Goal: Information Seeking & Learning: Learn about a topic

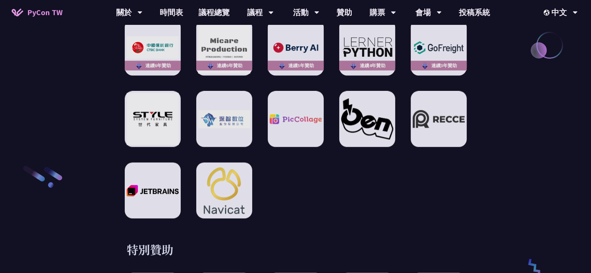
scroll to position [971, 0]
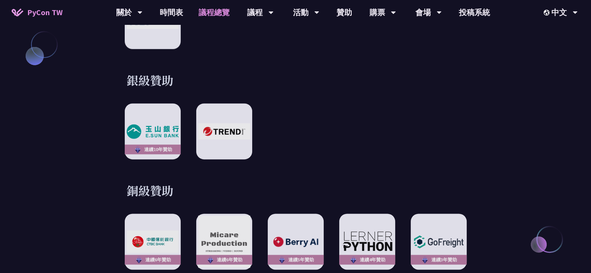
click at [215, 14] on link "議程總覽" at bounding box center [214, 12] width 47 height 25
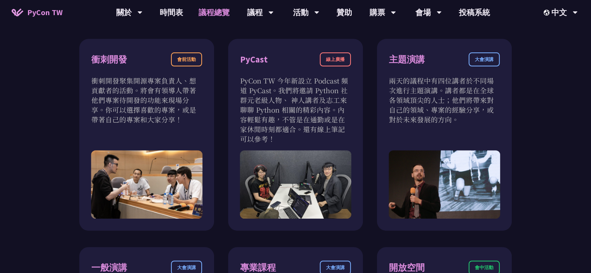
scroll to position [350, 0]
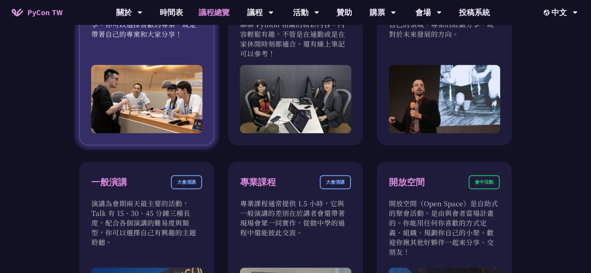
click at [183, 82] on img at bounding box center [146, 99] width 111 height 68
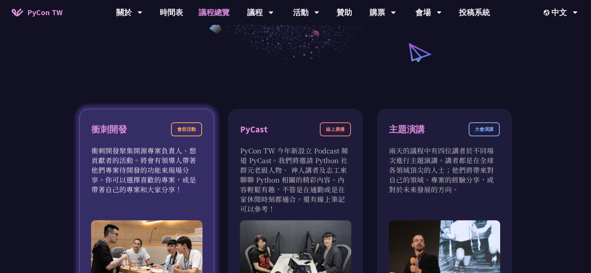
click at [191, 129] on div "會前活動" at bounding box center [186, 129] width 31 height 14
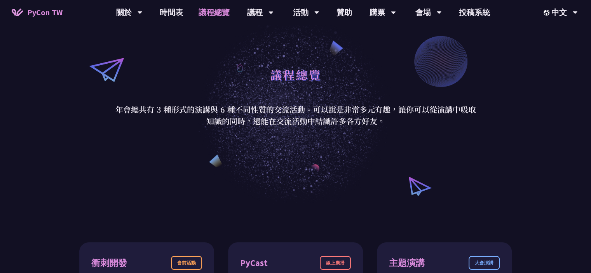
scroll to position [0, 0]
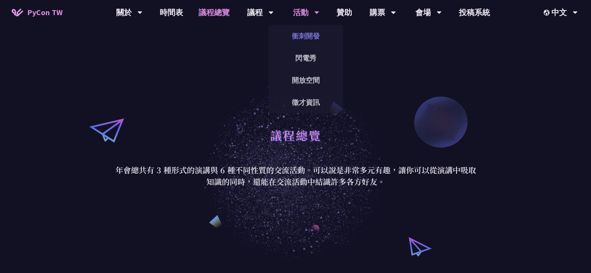
click at [303, 38] on link "衝刺開發" at bounding box center [305, 36] width 75 height 18
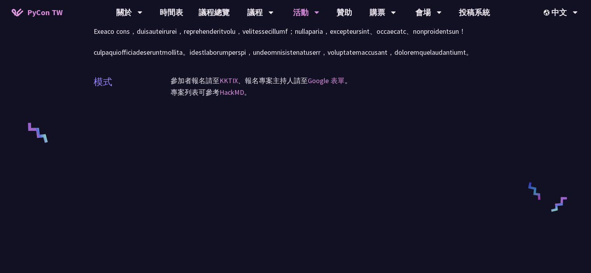
scroll to position [388, 0]
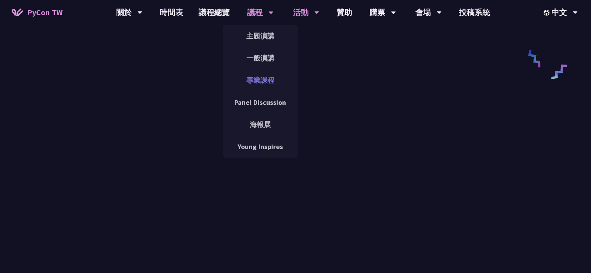
click at [263, 77] on link "專業課程" at bounding box center [260, 80] width 75 height 18
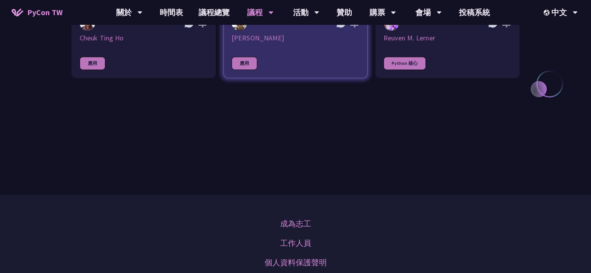
scroll to position [311, 0]
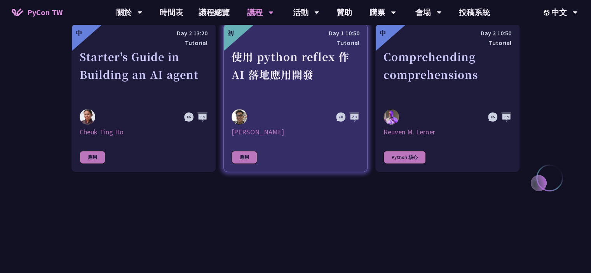
click at [306, 91] on div "使用 python reflex 作 AI 落地應用開發" at bounding box center [295, 75] width 128 height 54
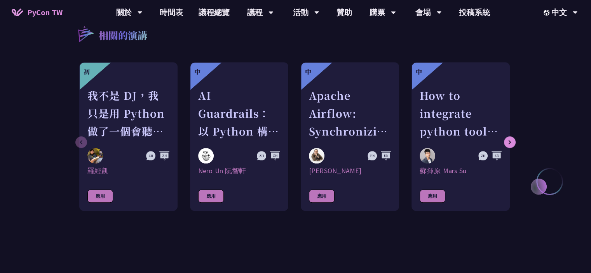
scroll to position [738, 0]
